Goal: Check status: Check status

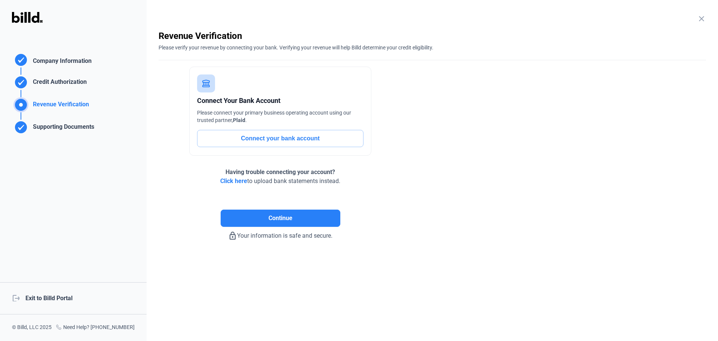
click at [56, 299] on div "logout Exit to Billd Portal" at bounding box center [73, 298] width 147 height 32
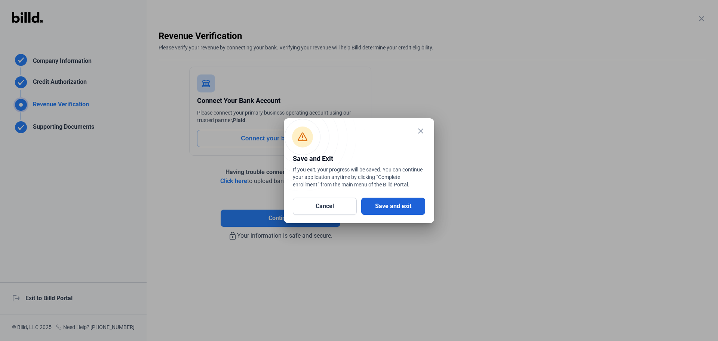
click at [396, 199] on button "Save and exit" at bounding box center [393, 205] width 64 height 17
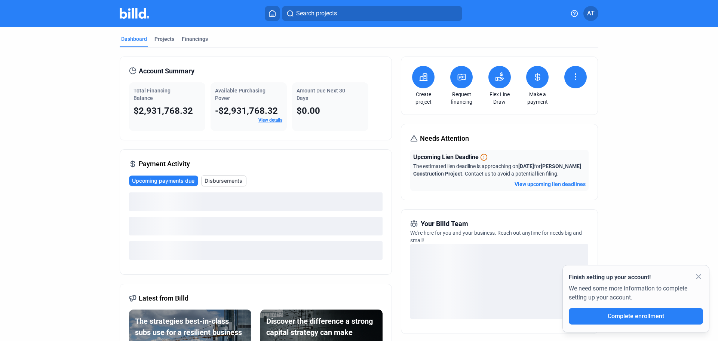
click at [271, 119] on link "View details" at bounding box center [270, 119] width 24 height 5
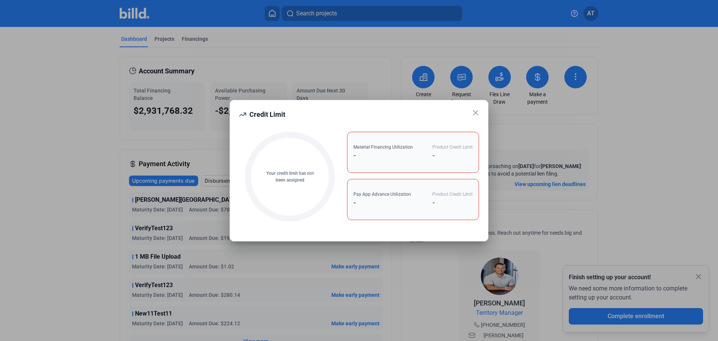
click at [477, 113] on icon at bounding box center [475, 112] width 9 height 9
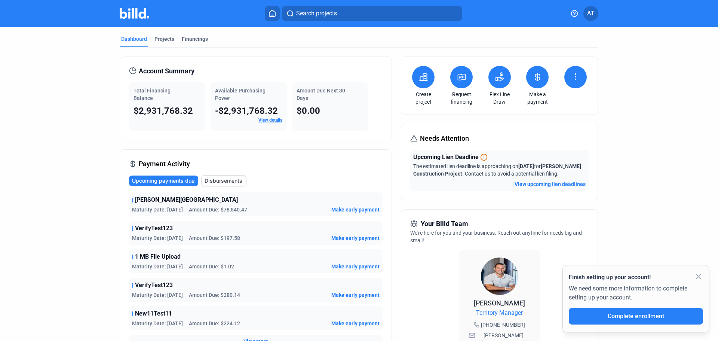
click at [279, 76] on div "Account Summary" at bounding box center [255, 71] width 253 height 10
click at [616, 139] on dashboard "Dashboard Projects Financings Account Summary Total Financing Balance $2,931,76…" at bounding box center [359, 282] width 646 height 511
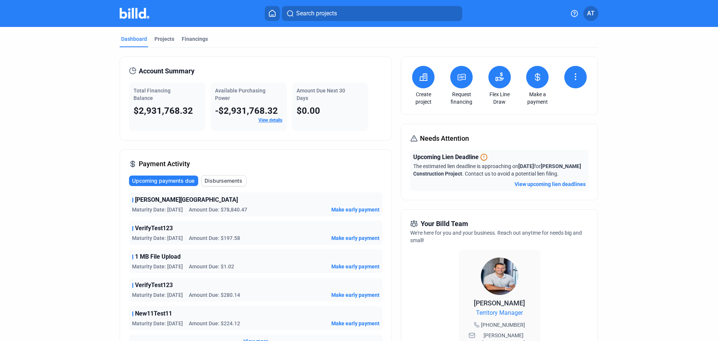
click at [276, 119] on link "View details" at bounding box center [270, 119] width 24 height 5
